Goal: Task Accomplishment & Management: Manage account settings

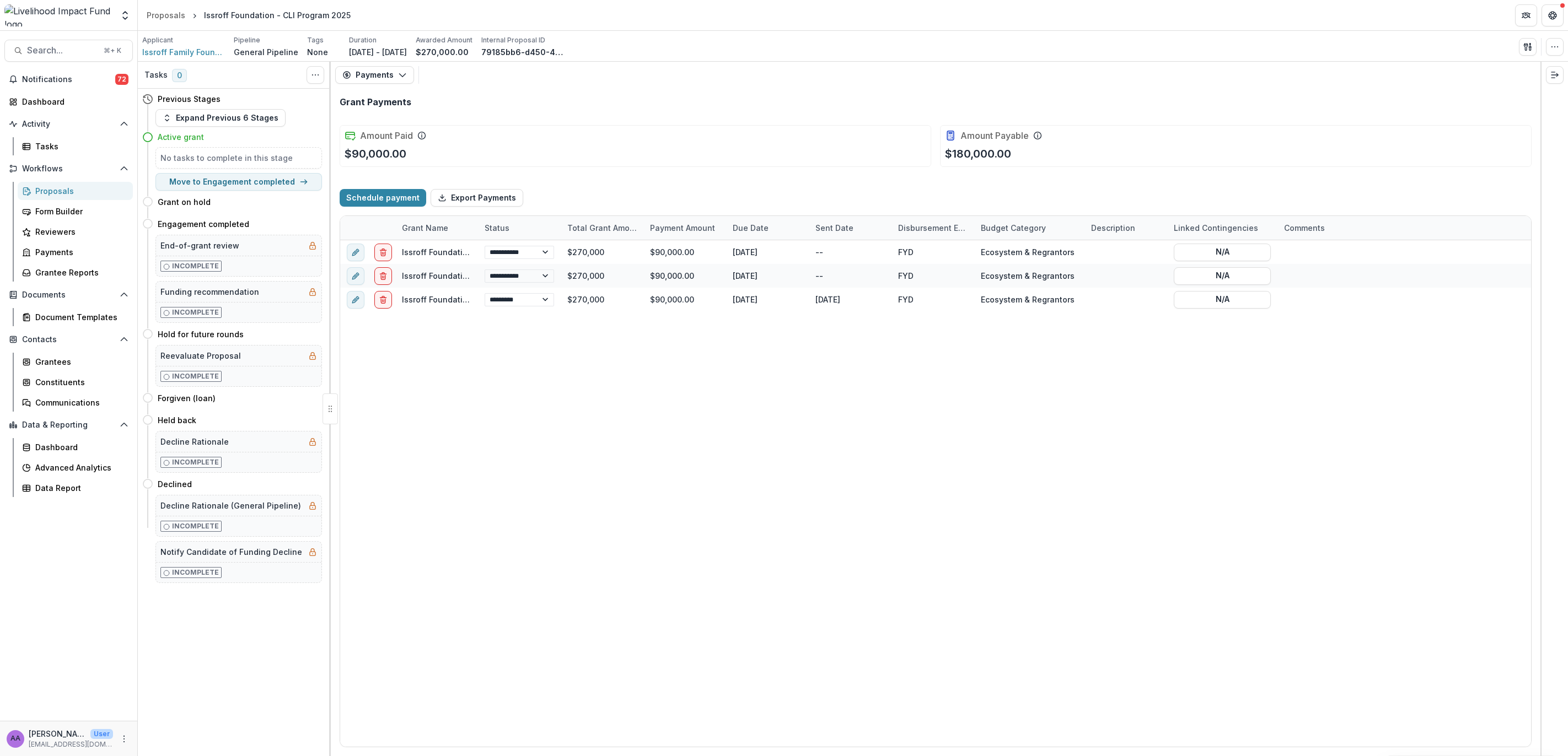
select select "****"
click at [38, 187] on div "Proposals" at bounding box center [79, 190] width 88 height 11
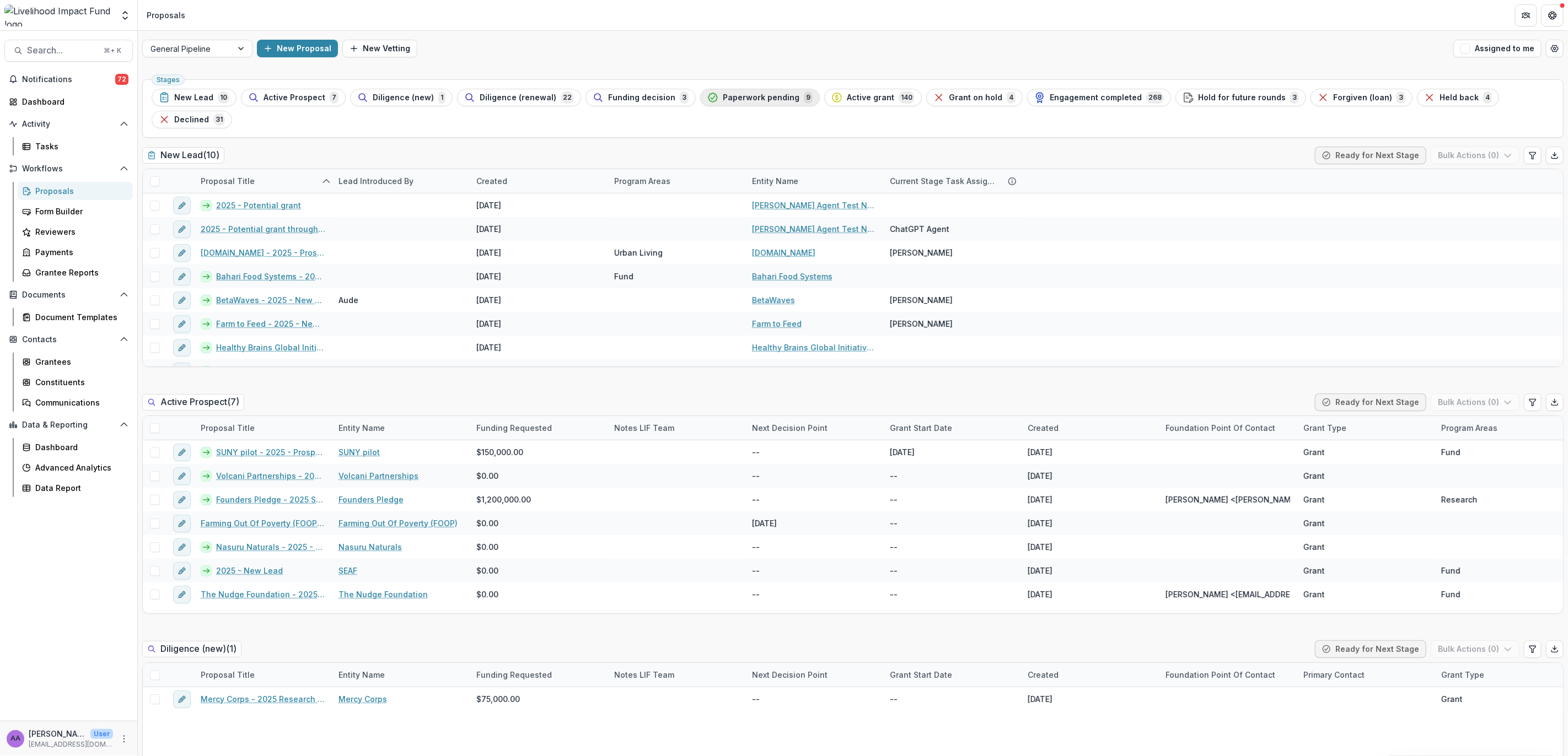
click at [723, 94] on span "Paperwork pending" at bounding box center [761, 98] width 77 height 9
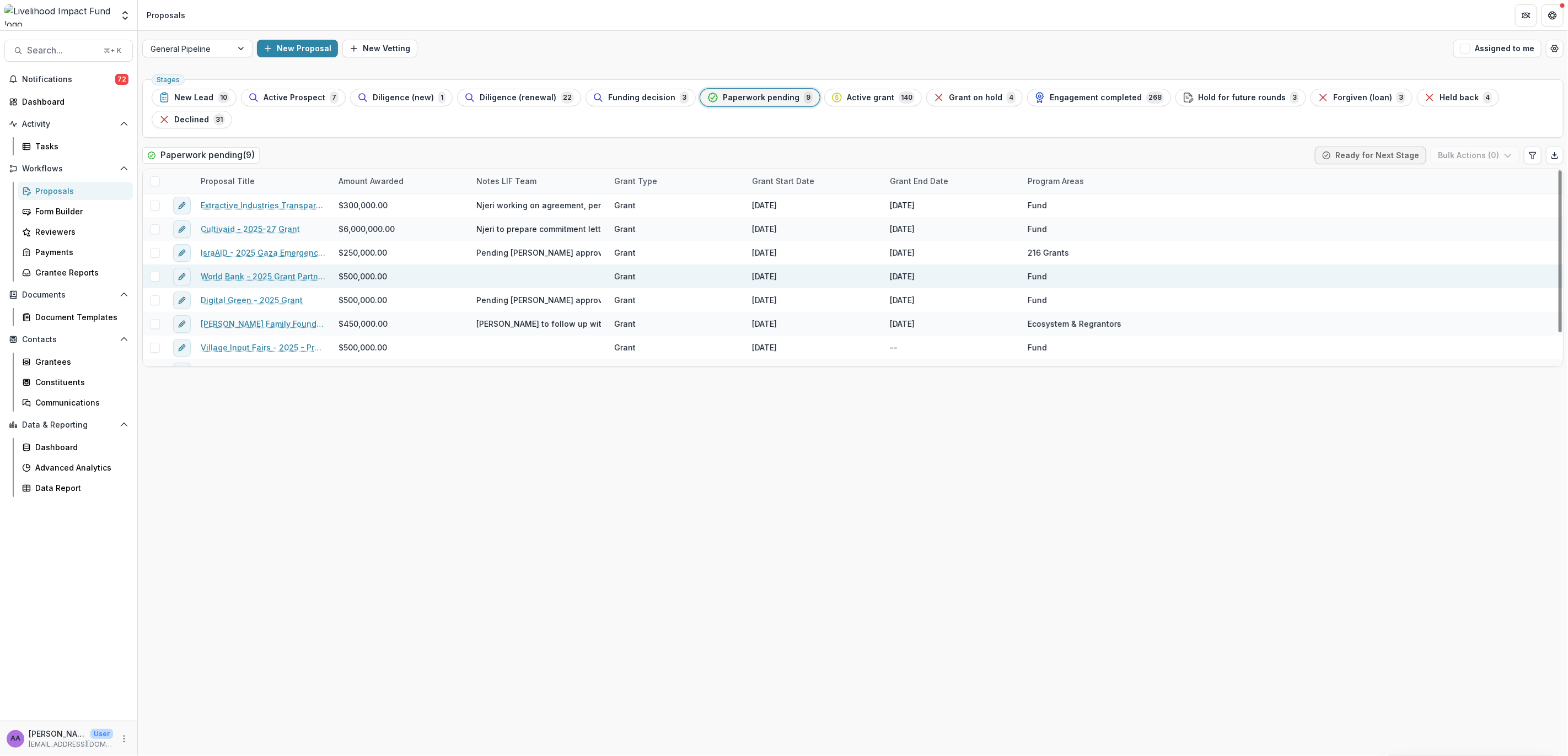
click at [272, 271] on link "World Bank - 2025 Grant Partnership for Economic Inclusion (PEI)" at bounding box center [263, 276] width 125 height 11
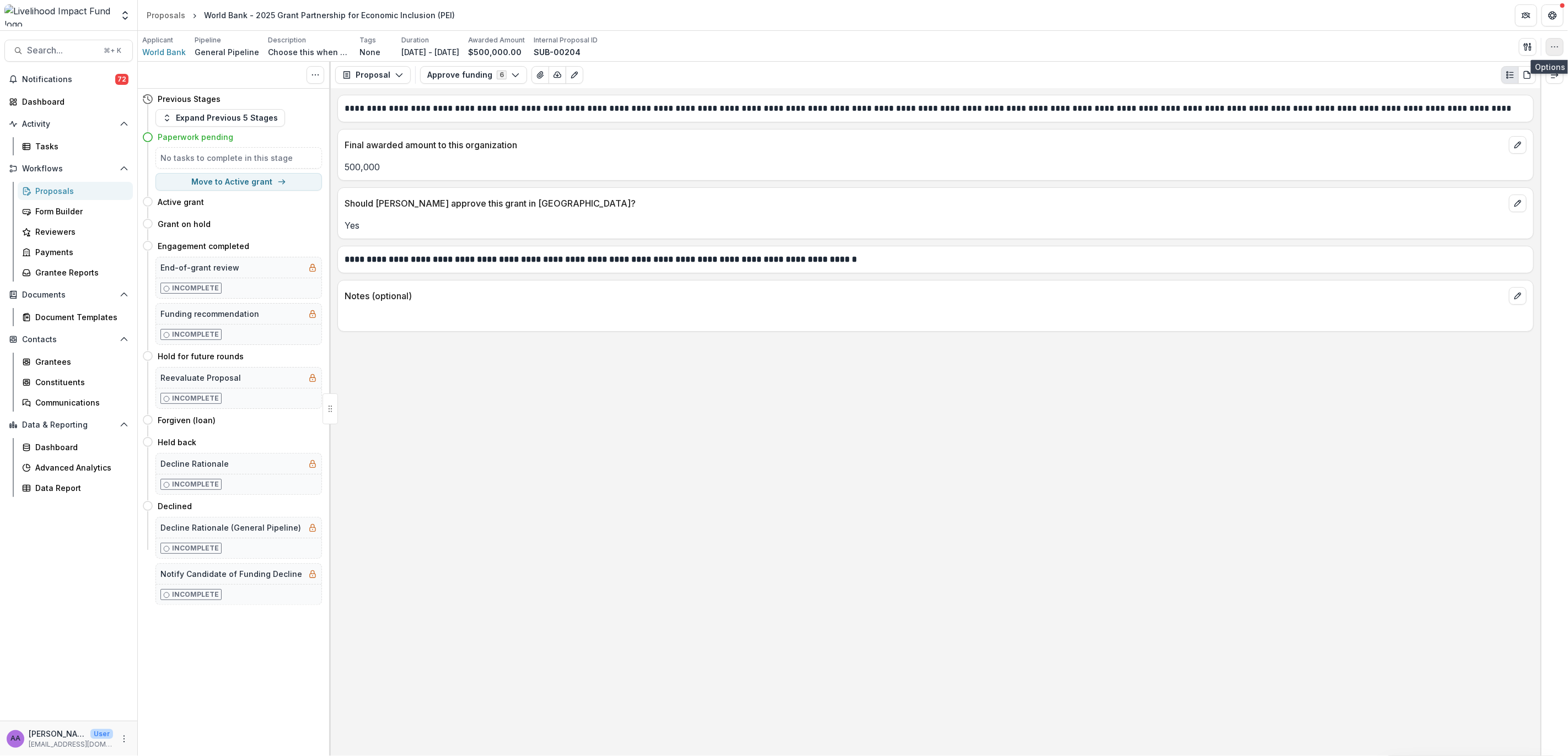
click at [1557, 45] on icon "button" at bounding box center [1554, 47] width 9 height 9
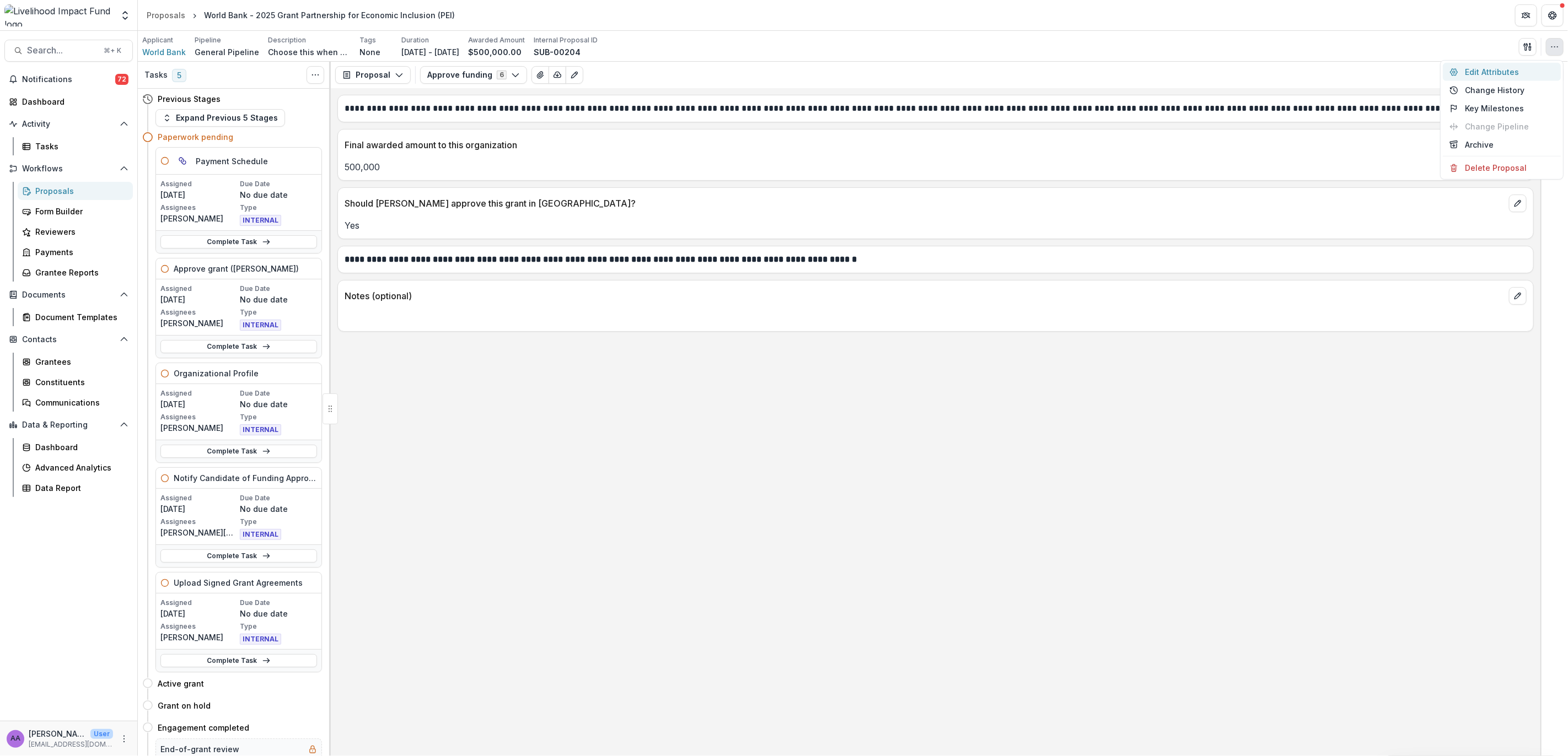
click at [1489, 70] on button "Edit Attributes" at bounding box center [1501, 72] width 118 height 18
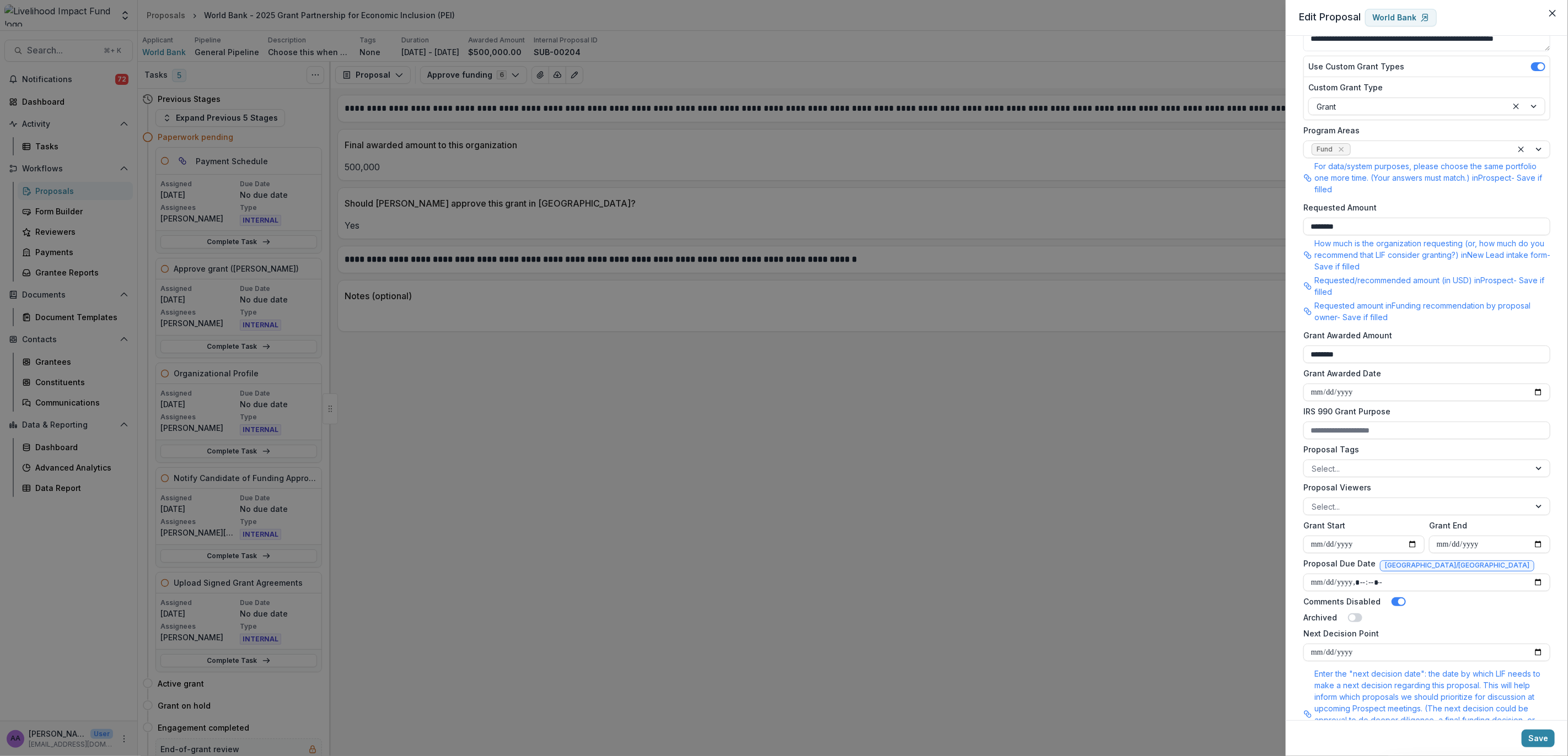
scroll to position [236, 0]
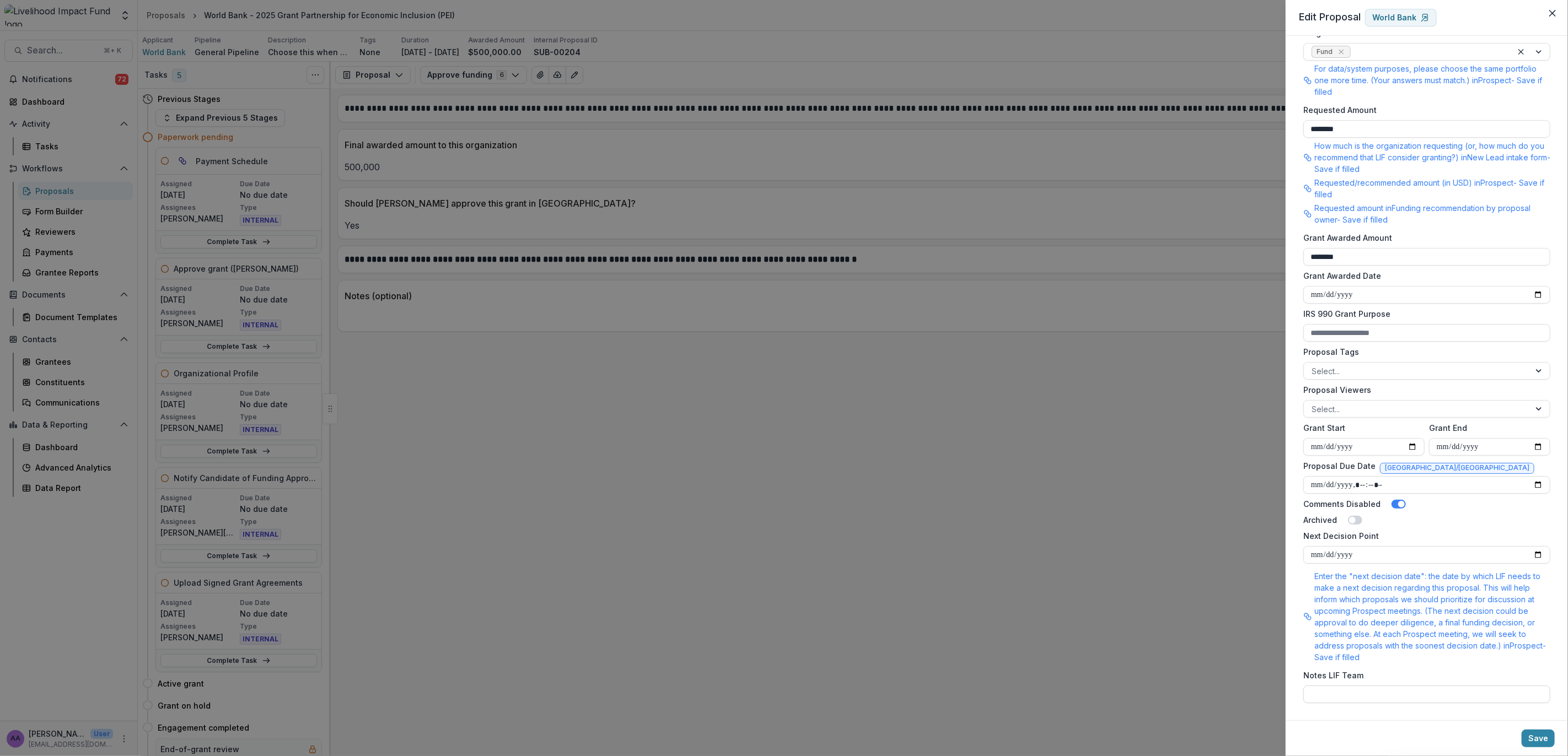
click at [1368, 693] on input "Notes LIF Team" at bounding box center [1427, 695] width 247 height 18
type input "**********"
click at [1542, 742] on button "Save" at bounding box center [1538, 738] width 33 height 18
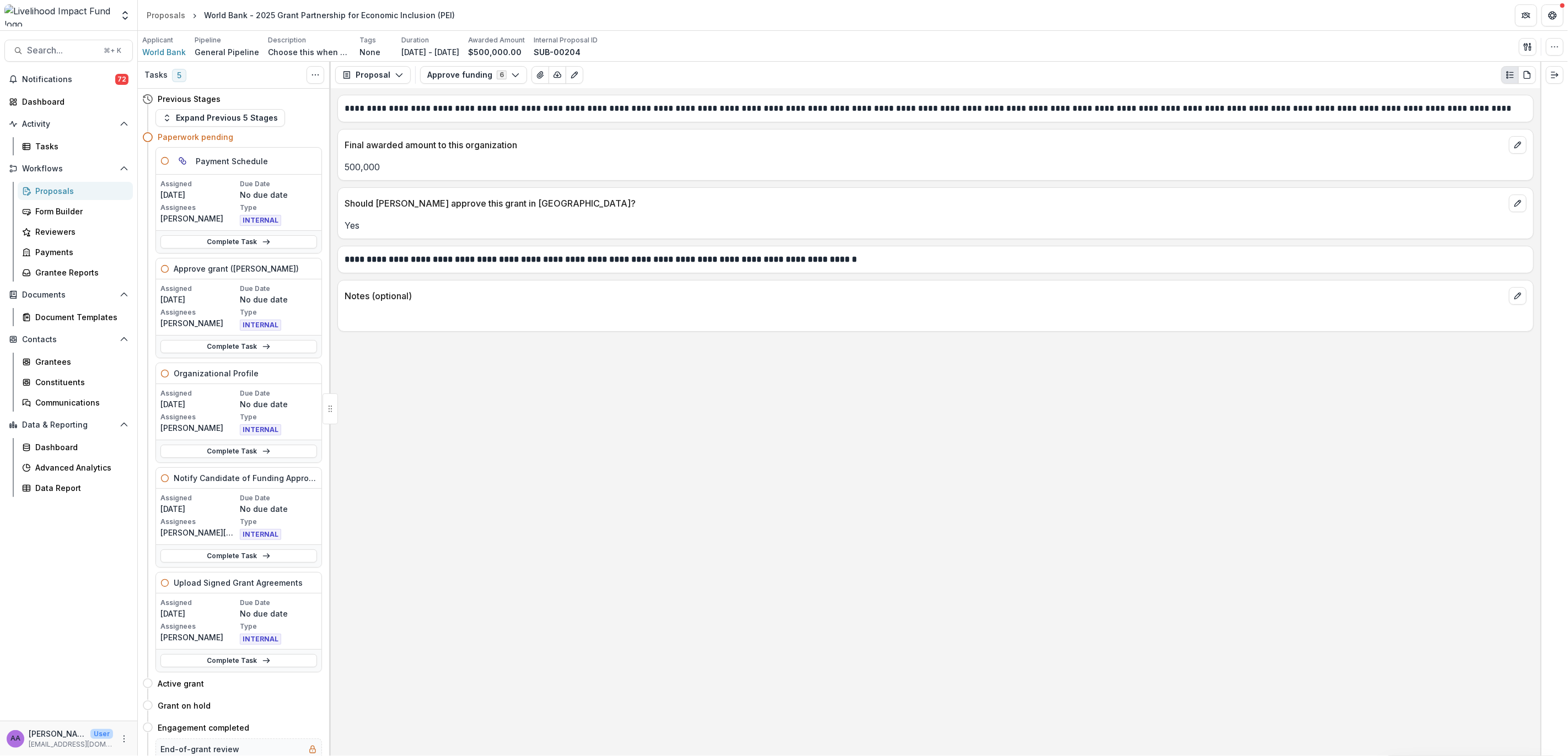
click at [53, 190] on div "Proposals" at bounding box center [79, 190] width 88 height 11
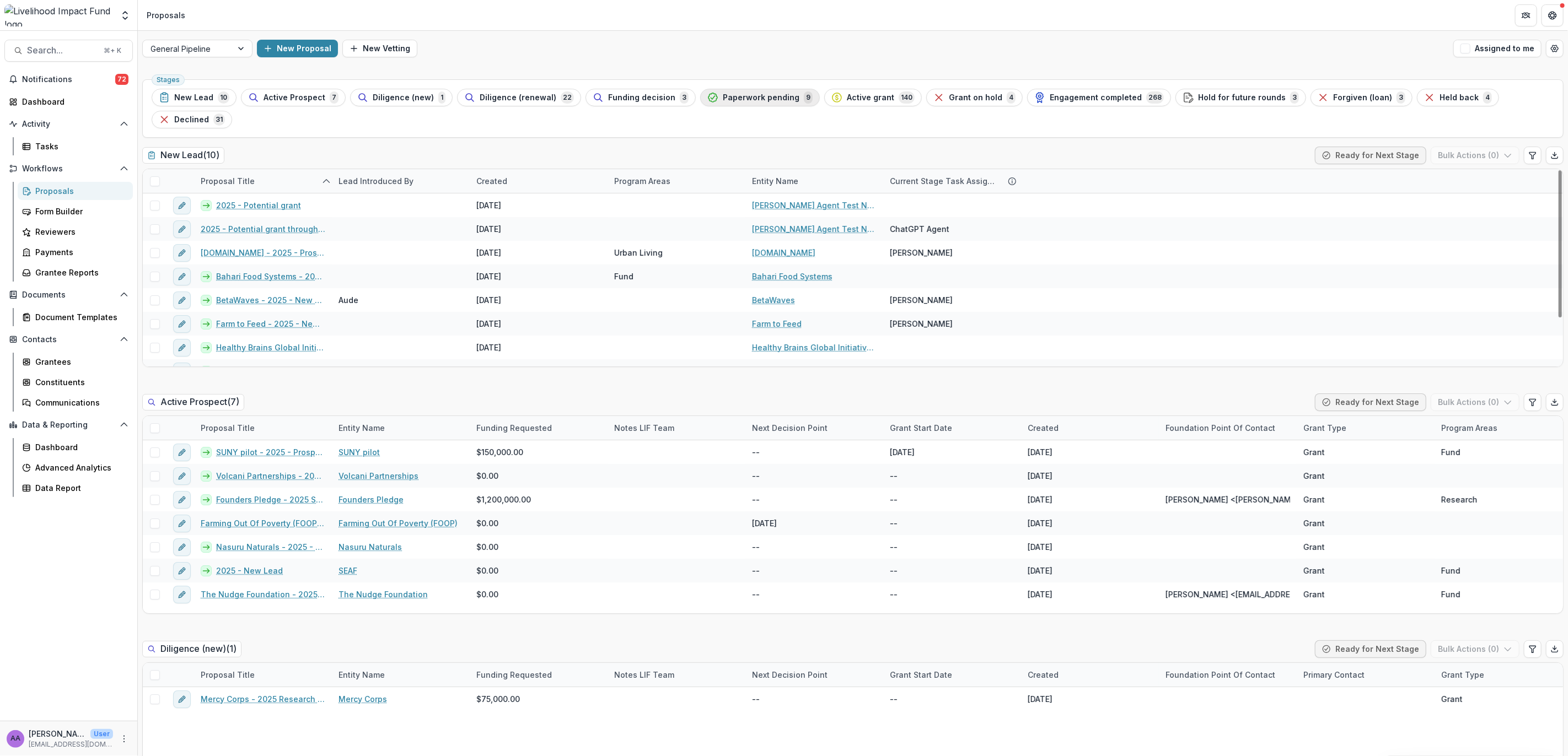
click at [741, 94] on span "Paperwork pending" at bounding box center [761, 98] width 77 height 9
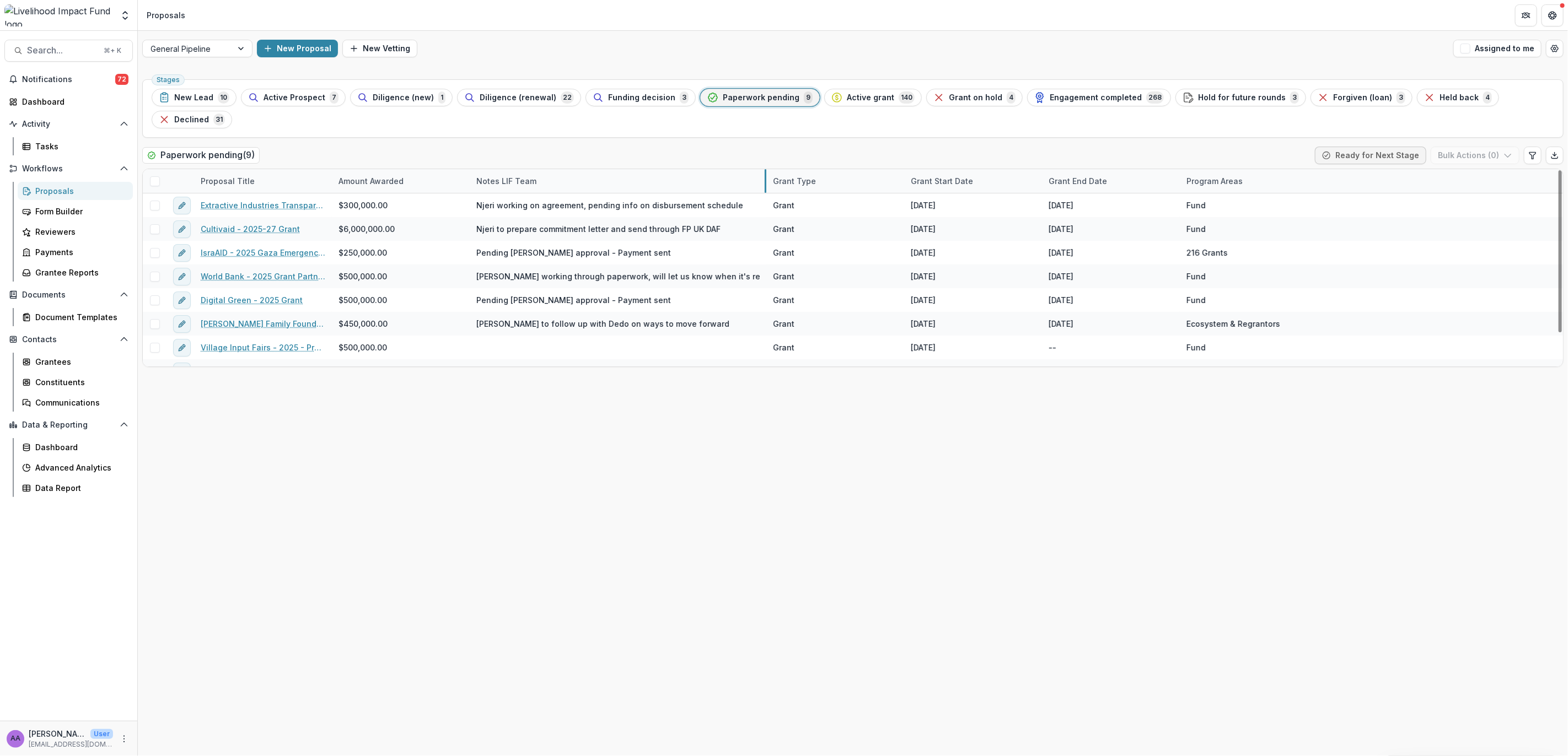
drag, startPoint x: 605, startPoint y: 158, endPoint x: 764, endPoint y: 152, distance: 159.1
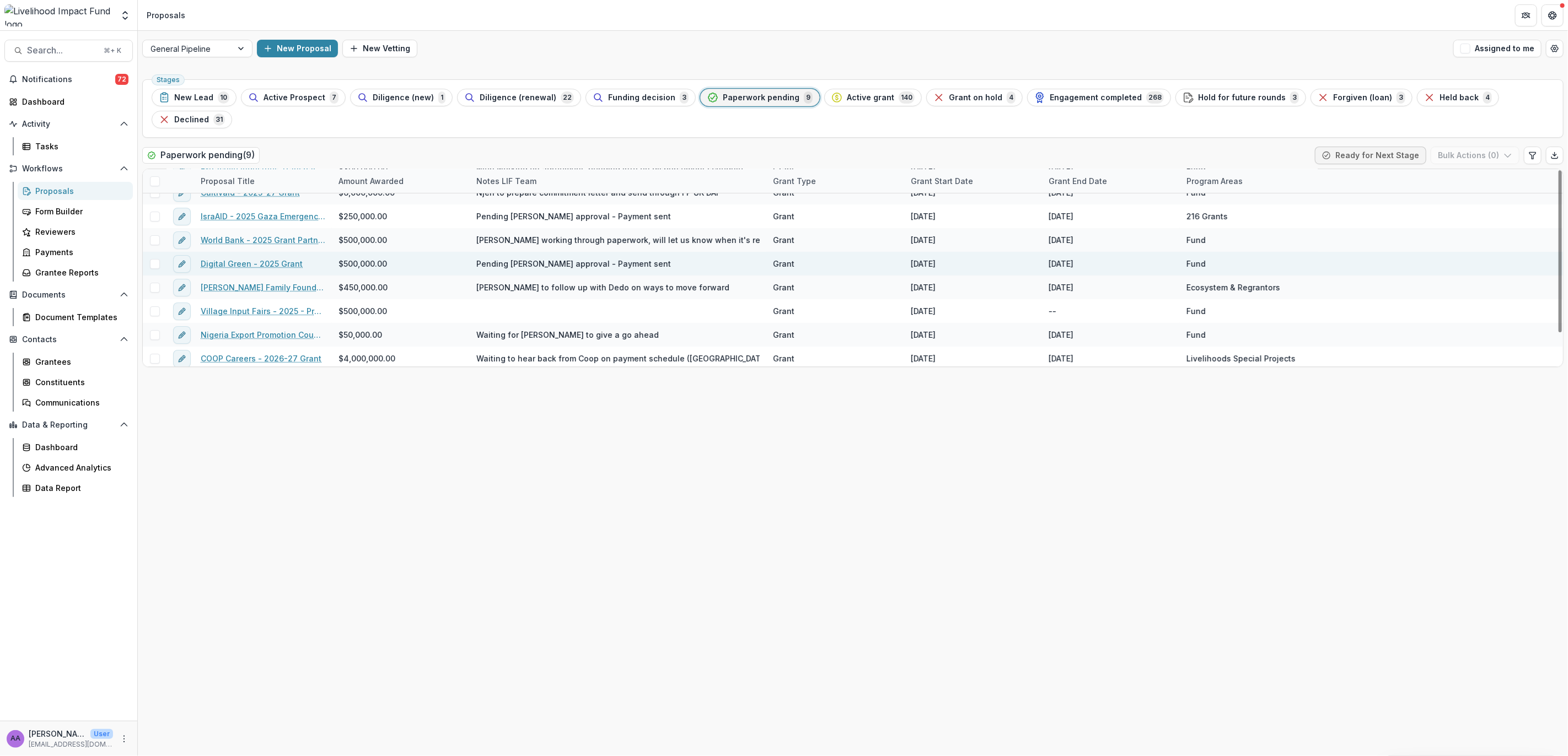
scroll to position [40, 0]
